Goal: Task Accomplishment & Management: Use online tool/utility

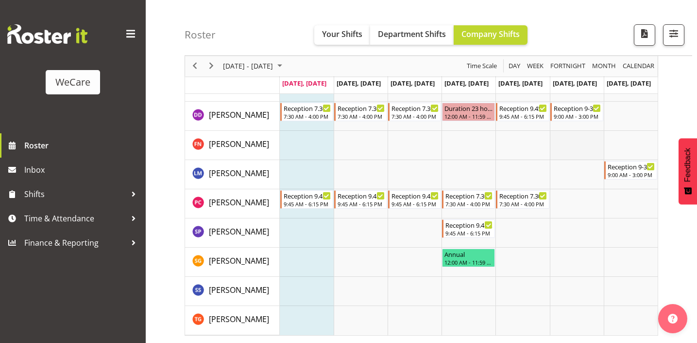
scroll to position [997, 0]
click at [676, 30] on span "button" at bounding box center [674, 33] width 13 height 13
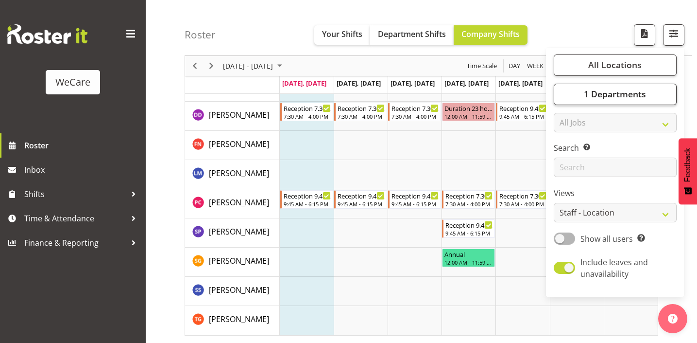
click at [605, 95] on span "1 Departments" at bounding box center [615, 94] width 62 height 12
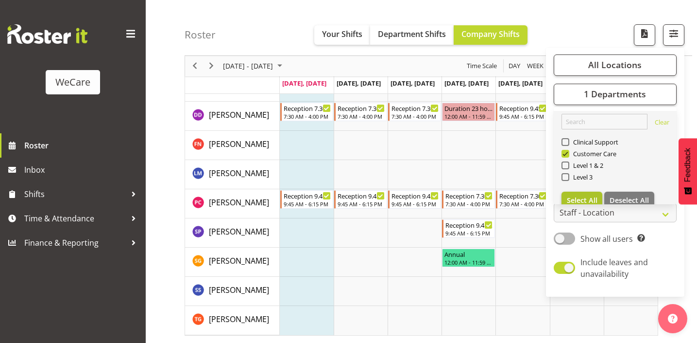
click at [577, 198] on span "Select All" at bounding box center [582, 199] width 31 height 9
checkbox input "true"
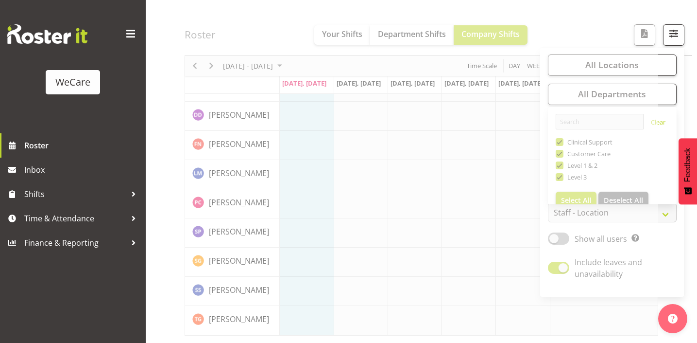
scroll to position [136, 0]
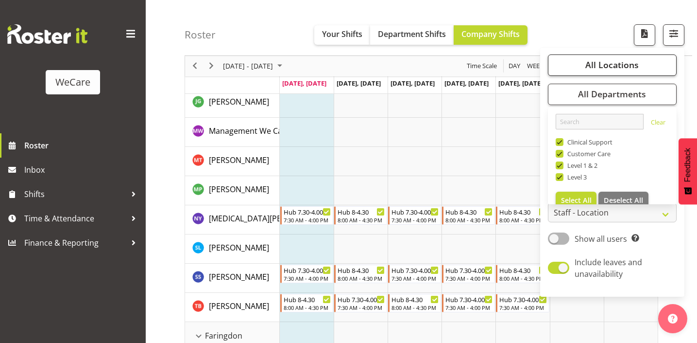
click at [603, 68] on span "All Locations" at bounding box center [612, 65] width 53 height 12
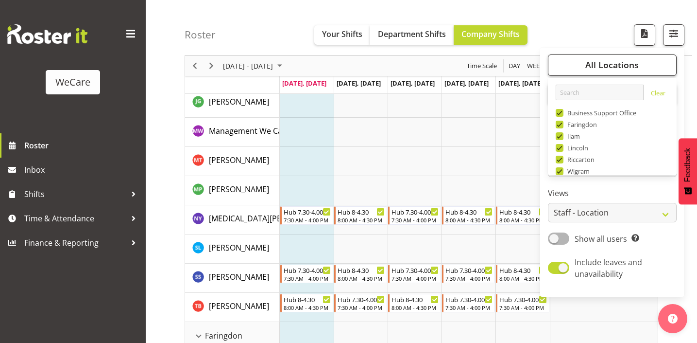
click at [603, 68] on span "All Locations" at bounding box center [612, 65] width 53 height 12
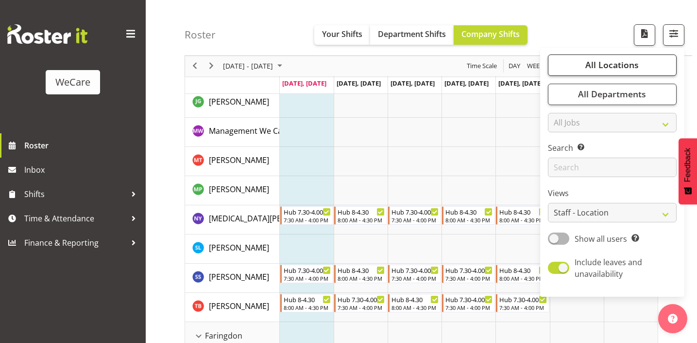
click at [603, 68] on span "All Locations" at bounding box center [612, 65] width 53 height 12
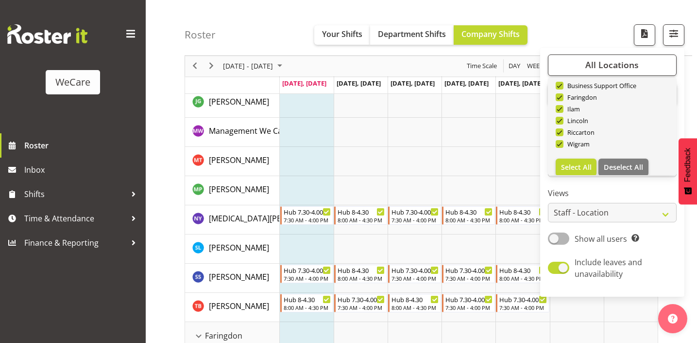
scroll to position [29, 0]
click at [619, 171] on button "Deselect All" at bounding box center [624, 164] width 50 height 17
checkbox input "false"
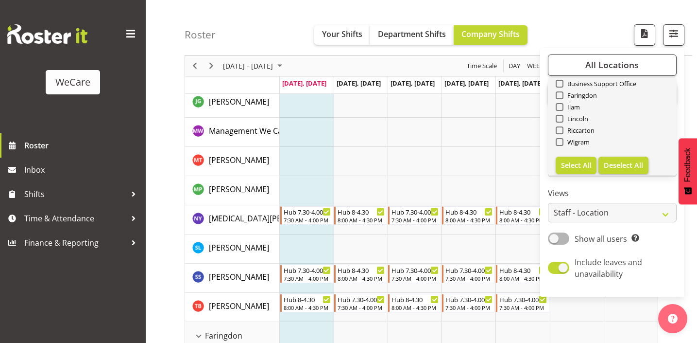
checkbox input "false"
click at [574, 106] on span "Ilam" at bounding box center [572, 107] width 17 height 8
click at [562, 106] on input "Ilam" at bounding box center [559, 107] width 6 height 6
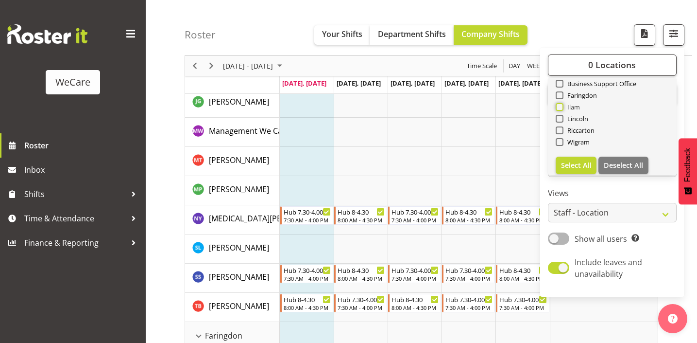
checkbox input "true"
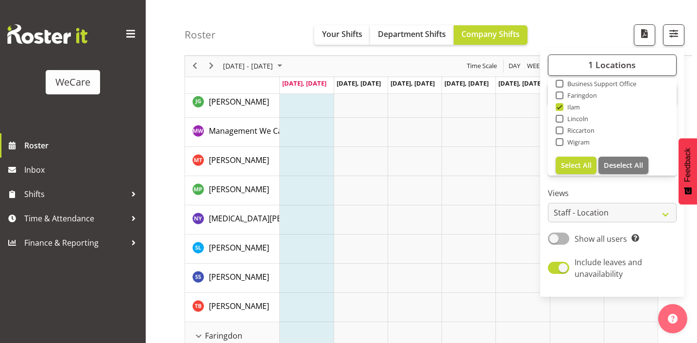
click at [582, 34] on div "Roster Your Shifts Department Shifts Company Shifts 1 Locations Clear Business …" at bounding box center [439, 28] width 508 height 56
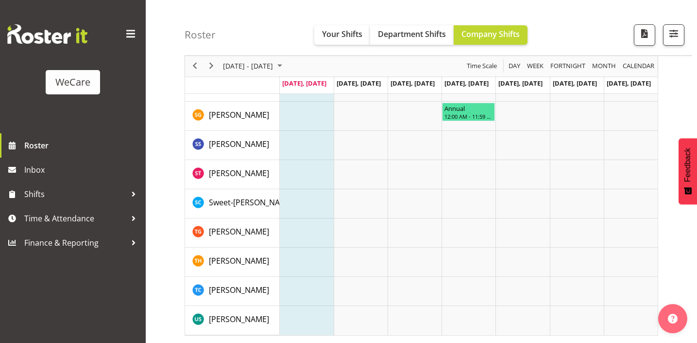
scroll to position [2951, 0]
click at [672, 36] on span "button" at bounding box center [674, 33] width 13 height 13
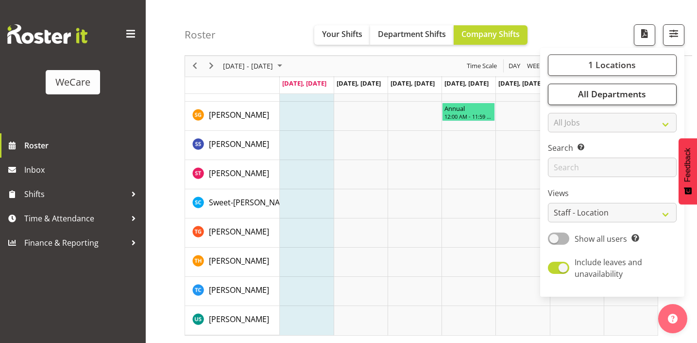
click at [646, 97] on span "All Departments" at bounding box center [612, 94] width 68 height 12
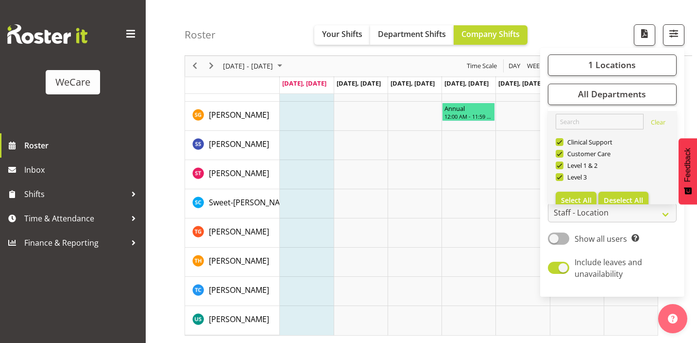
click at [621, 192] on button "Deselect All" at bounding box center [624, 199] width 50 height 17
checkbox input "false"
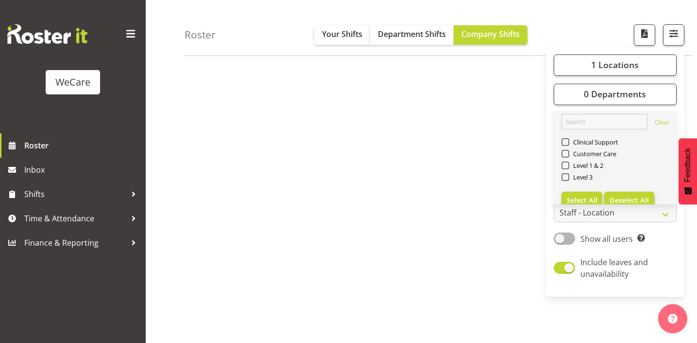
scroll to position [136, 0]
click at [595, 165] on span "Level 1 & 2" at bounding box center [587, 165] width 35 height 8
click at [568, 165] on input "Level 1 & 2" at bounding box center [565, 165] width 6 height 6
checkbox input "true"
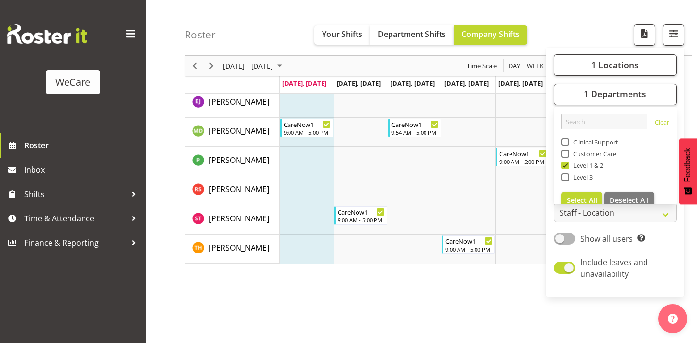
click at [552, 29] on div "Roster Your Shifts Department Shifts Company Shifts 1 Locations Clear Business …" at bounding box center [439, 28] width 508 height 56
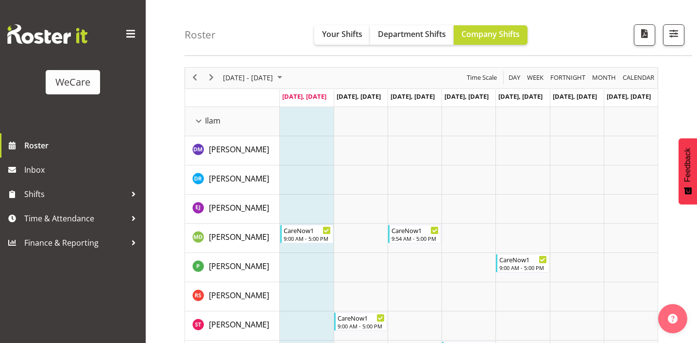
scroll to position [57, 0]
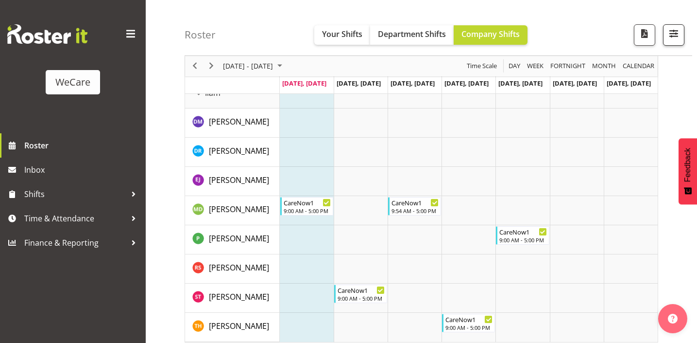
click at [675, 29] on span "button" at bounding box center [674, 33] width 13 height 13
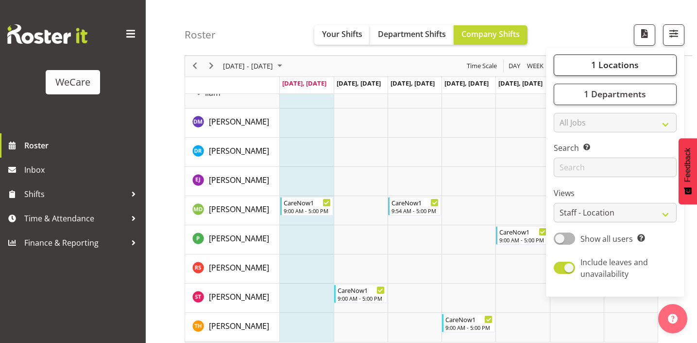
click at [636, 56] on button "1 Locations" at bounding box center [615, 64] width 123 height 21
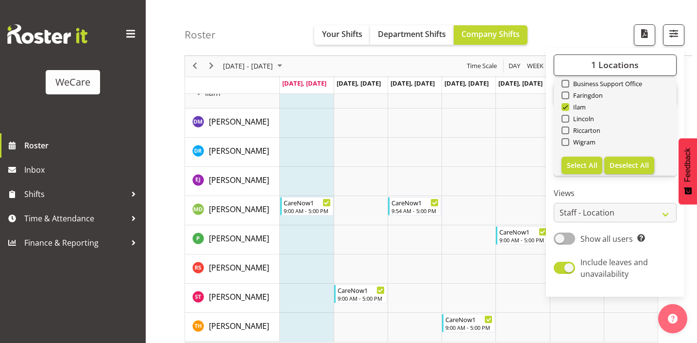
click at [624, 163] on span "Deselect All" at bounding box center [629, 164] width 39 height 9
checkbox input "false"
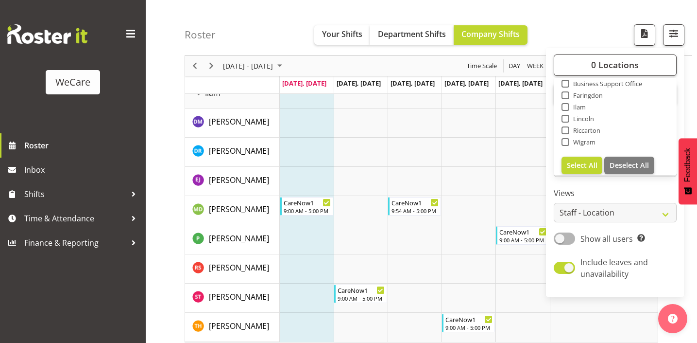
click at [585, 32] on div "Roster Your Shifts Department Shifts Company Shifts 0 Locations Clear Business …" at bounding box center [439, 28] width 508 height 56
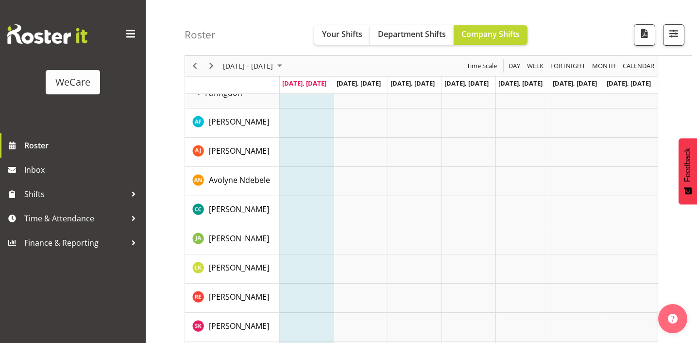
click at [687, 42] on div "Roster Your Shifts Department Shifts Company Shifts 0 Locations Clear Business …" at bounding box center [439, 28] width 508 height 56
click at [682, 42] on button "button" at bounding box center [673, 34] width 21 height 21
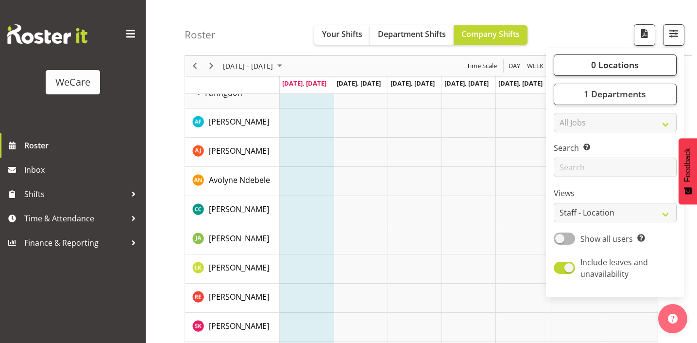
click at [650, 67] on button "0 Locations" at bounding box center [615, 64] width 123 height 21
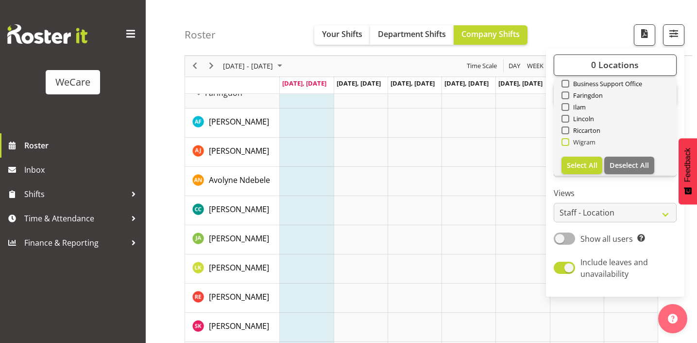
click at [588, 140] on span "Wigram" at bounding box center [583, 142] width 27 height 8
click at [568, 140] on input "Wigram" at bounding box center [565, 142] width 6 height 6
checkbox input "true"
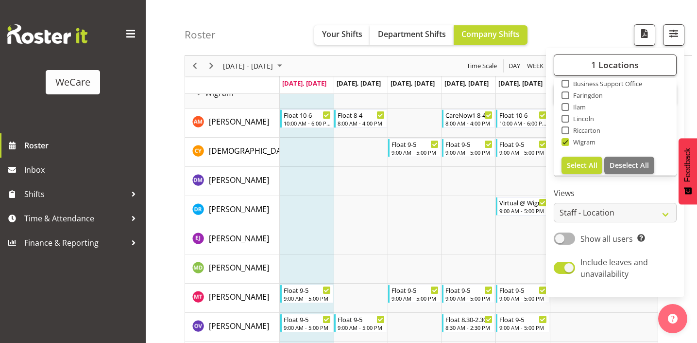
click at [630, 187] on div "1 Locations Clear Business Support Office [GEOGRAPHIC_DATA] Ilam [GEOGRAPHIC_DA…" at bounding box center [615, 172] width 139 height 241
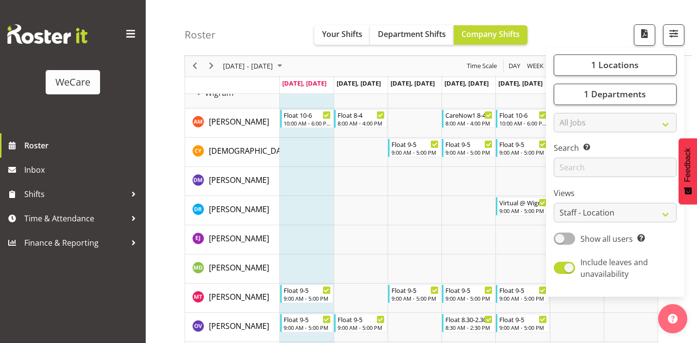
click at [624, 106] on div "1 Locations Clear Business Support Office [GEOGRAPHIC_DATA] Ilam [GEOGRAPHIC_DA…" at bounding box center [615, 172] width 139 height 241
click at [624, 97] on span "1 Departments" at bounding box center [615, 94] width 62 height 12
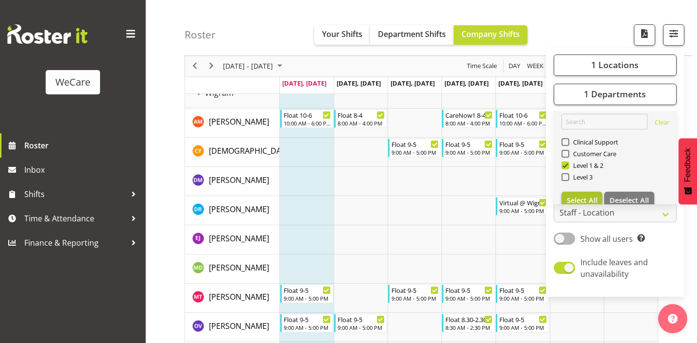
click at [587, 192] on button "Select All" at bounding box center [582, 199] width 41 height 17
checkbox input "true"
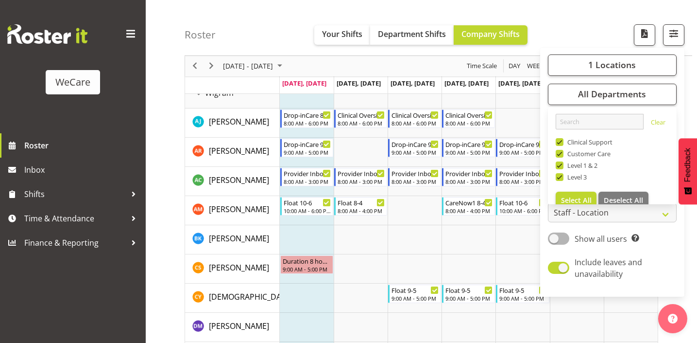
click at [240, 50] on div "Roster Your Shifts Department Shifts Company Shifts 1 Locations Clear Business …" at bounding box center [439, 28] width 508 height 56
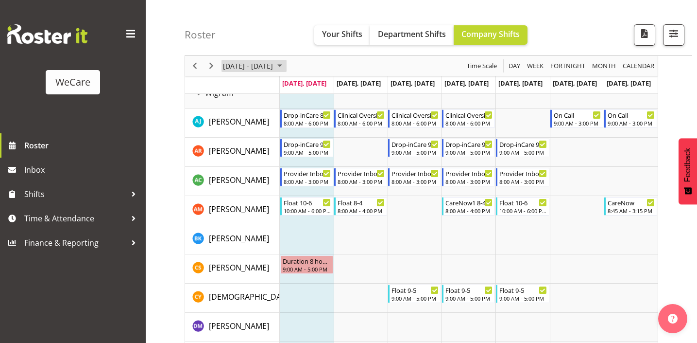
click at [252, 70] on span "[DATE] - [DATE]" at bounding box center [248, 66] width 52 height 12
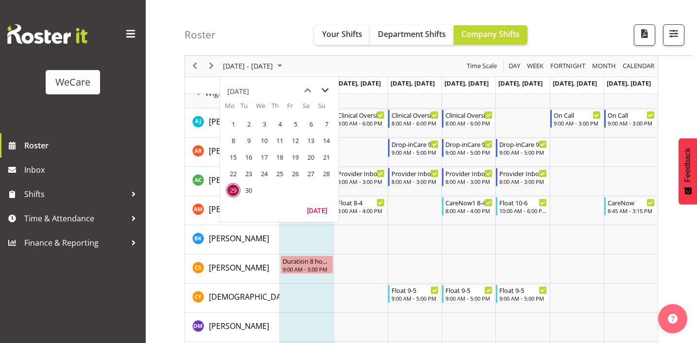
click at [325, 90] on span "next month" at bounding box center [325, 90] width 17 height 17
click at [325, 89] on span "next month" at bounding box center [325, 90] width 17 height 17
click at [230, 139] on span "3" at bounding box center [233, 140] width 15 height 15
